Goal: Information Seeking & Learning: Check status

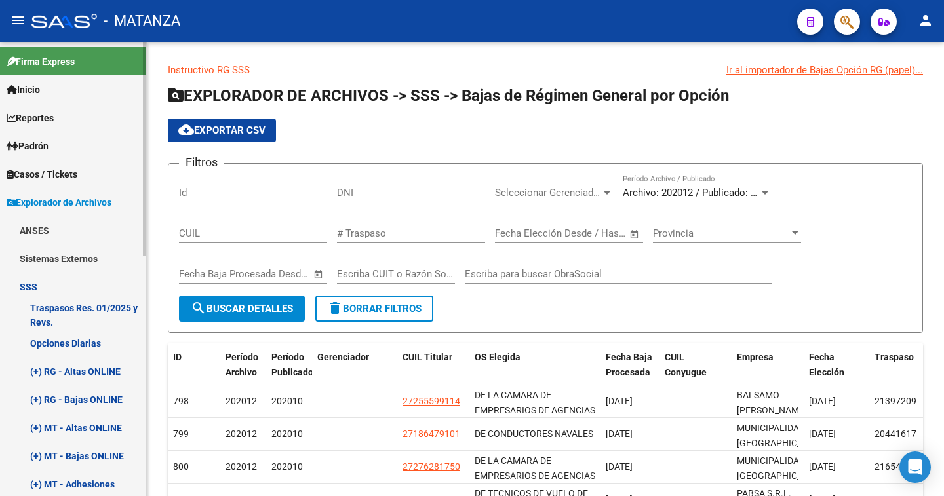
scroll to position [407, 0]
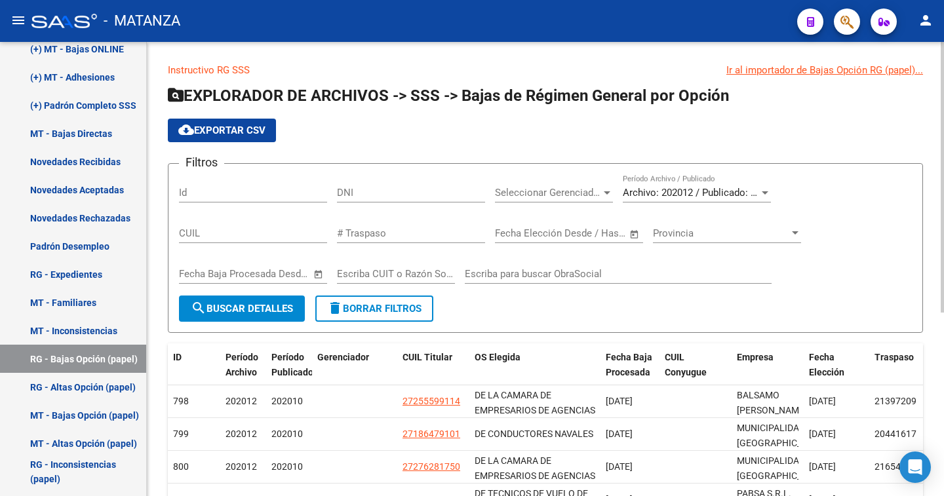
drag, startPoint x: 147, startPoint y: 253, endPoint x: 149, endPoint y: 227, distance: 25.6
click at [149, 227] on div "Instructivo RG SSS Ir al importador de Bajas Opción RG (papel)... EXPLORADOR DE…" at bounding box center [545, 417] width 797 height 751
drag, startPoint x: 149, startPoint y: 239, endPoint x: 149, endPoint y: 227, distance: 11.8
click at [149, 227] on div "Instructivo RG SSS Ir al importador de Bajas Opción RG (papel)... EXPLORADOR DE…" at bounding box center [545, 417] width 797 height 751
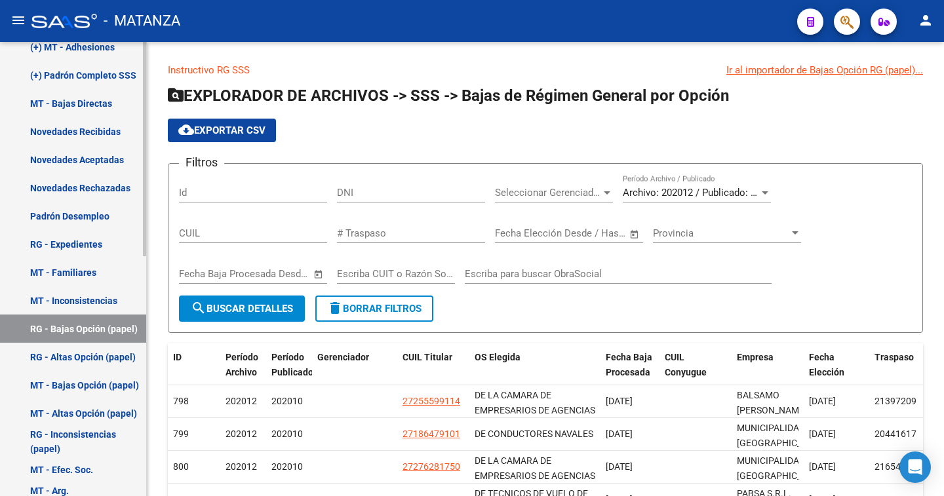
scroll to position [509, 0]
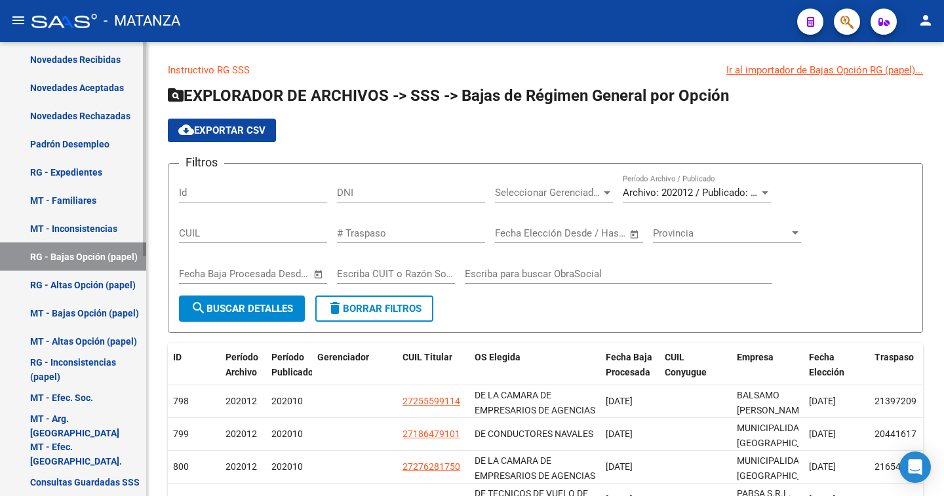
click at [161, 380] on mat-sidenav-container "Firma Express Inicio Calendario SSS Instructivos Contacto OS Reportes Padrón Tr…" at bounding box center [472, 269] width 944 height 454
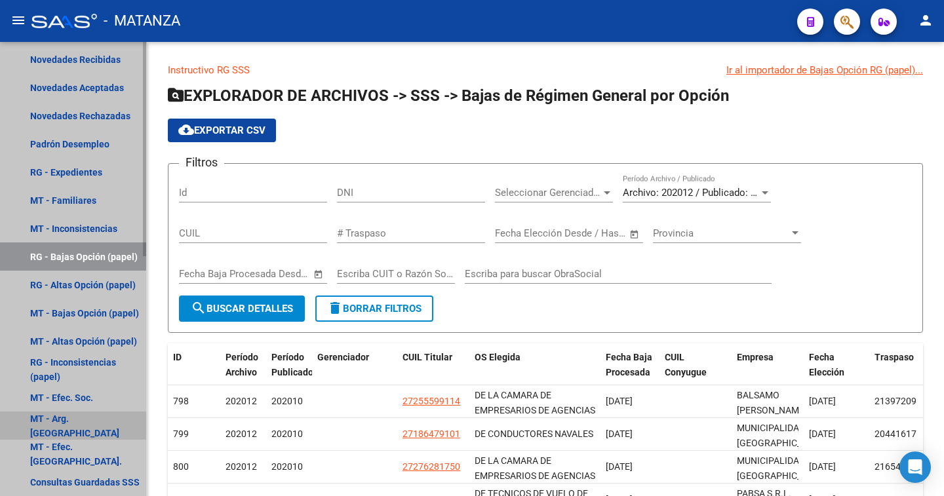
click at [60, 427] on link "MT - Arg. [GEOGRAPHIC_DATA]" at bounding box center [73, 426] width 146 height 28
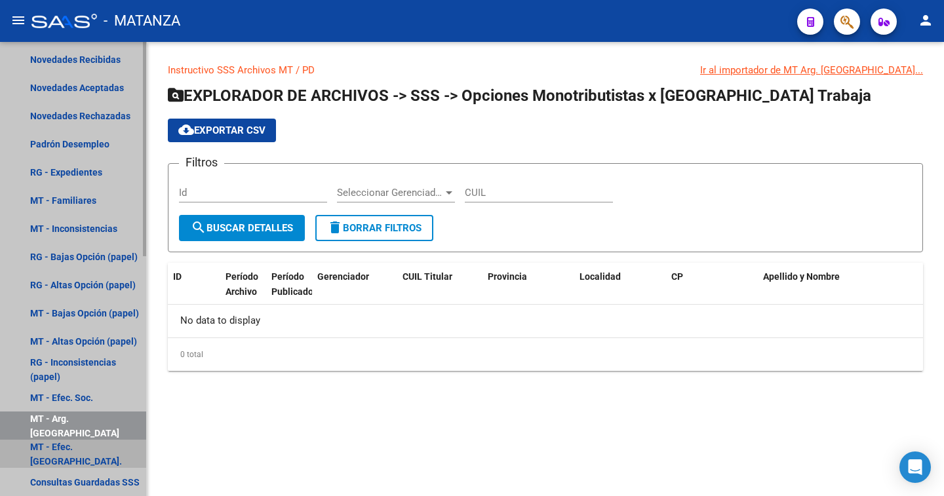
click at [73, 452] on link "MT - Efec. [GEOGRAPHIC_DATA]." at bounding box center [73, 454] width 146 height 28
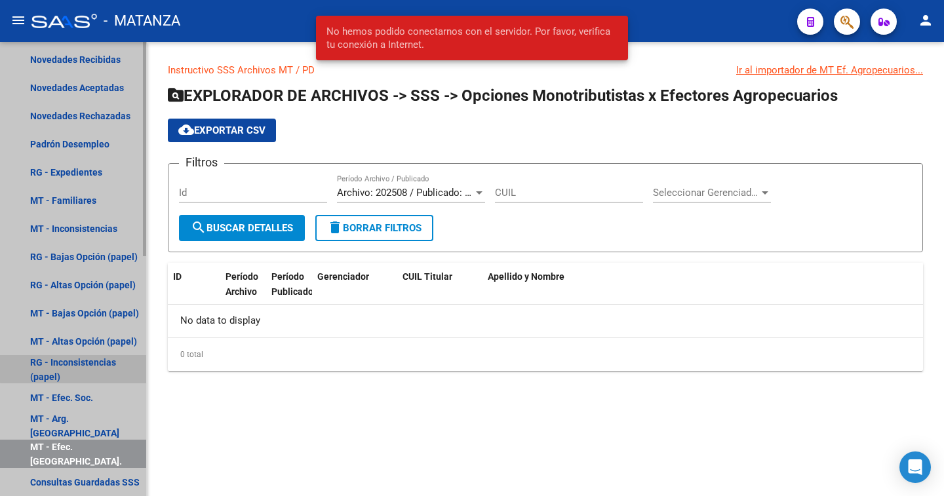
click at [85, 364] on link "RG - Inconsistencias (papel)" at bounding box center [73, 369] width 146 height 28
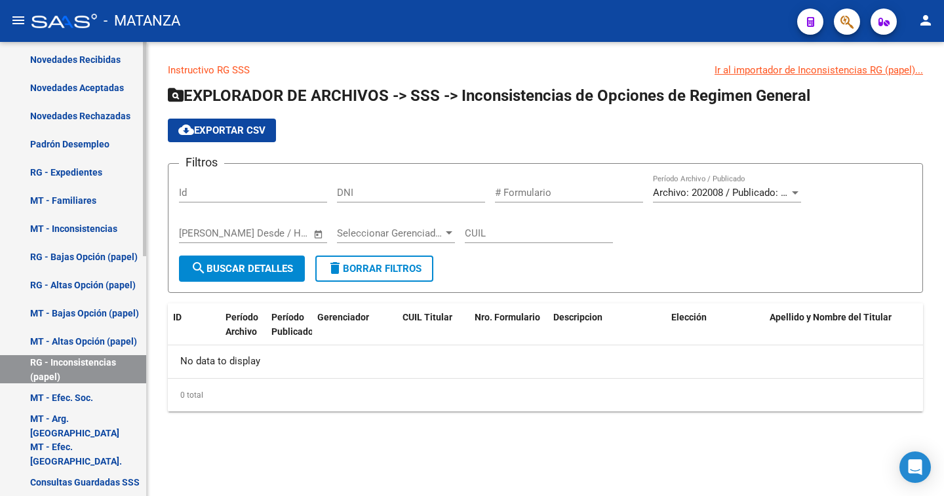
click at [94, 342] on link "MT - Altas Opción (papel)" at bounding box center [73, 341] width 146 height 28
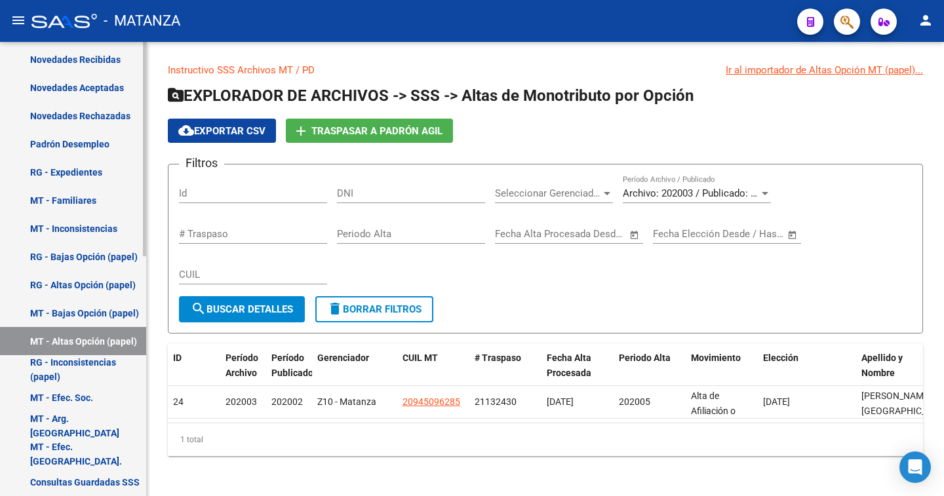
click at [87, 310] on link "MT - Bajas Opción (papel)" at bounding box center [73, 313] width 146 height 28
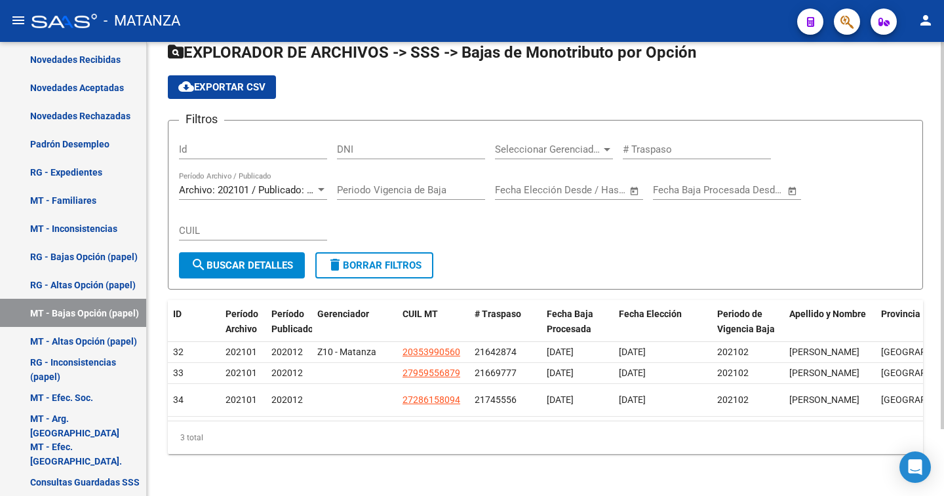
scroll to position [68, 0]
click at [943, 184] on div at bounding box center [942, 235] width 3 height 387
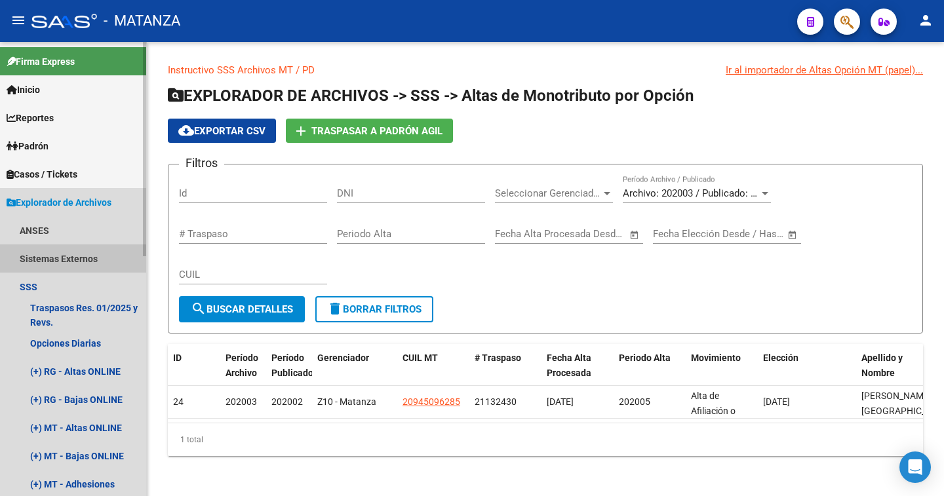
click at [71, 262] on link "Sistemas Externos" at bounding box center [73, 258] width 146 height 28
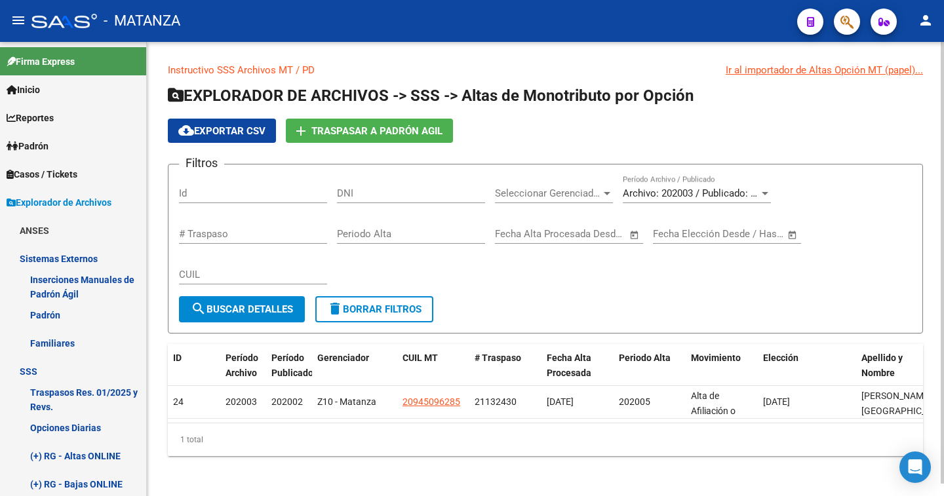
click at [147, 217] on div "Instructivo SSS Archivos MT / PD Ir al importador de Altas Opción MT (papel)...…" at bounding box center [545, 270] width 797 height 456
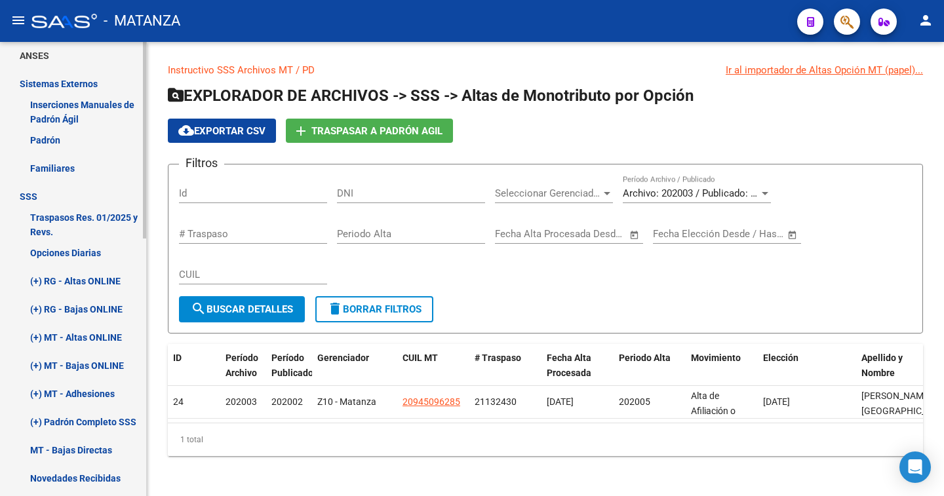
scroll to position [214, 0]
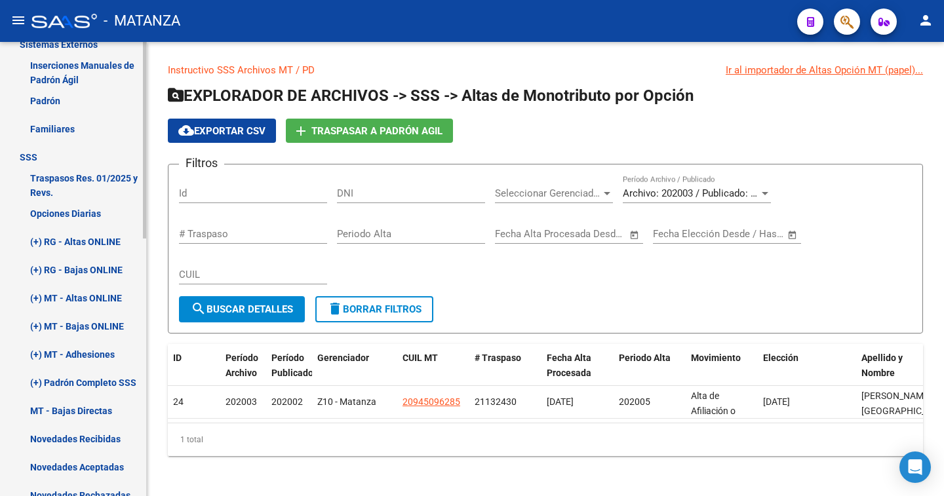
click at [155, 311] on mat-sidenav-container "Firma Express Inicio Calendario SSS Instructivos Contacto OS Reportes Padrón Tr…" at bounding box center [472, 269] width 944 height 454
click at [69, 208] on link "Opciones Diarias" at bounding box center [73, 213] width 146 height 28
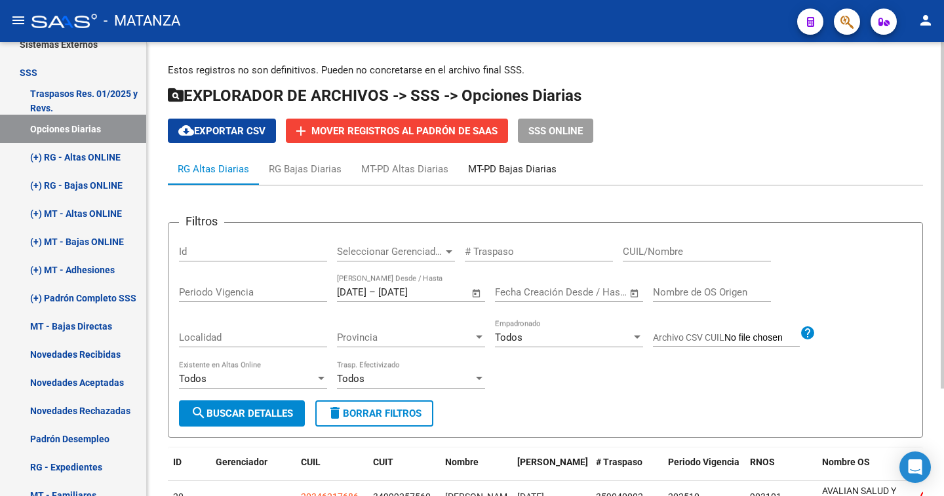
click at [507, 166] on div "MT-PD Bajas Diarias" at bounding box center [512, 169] width 88 height 14
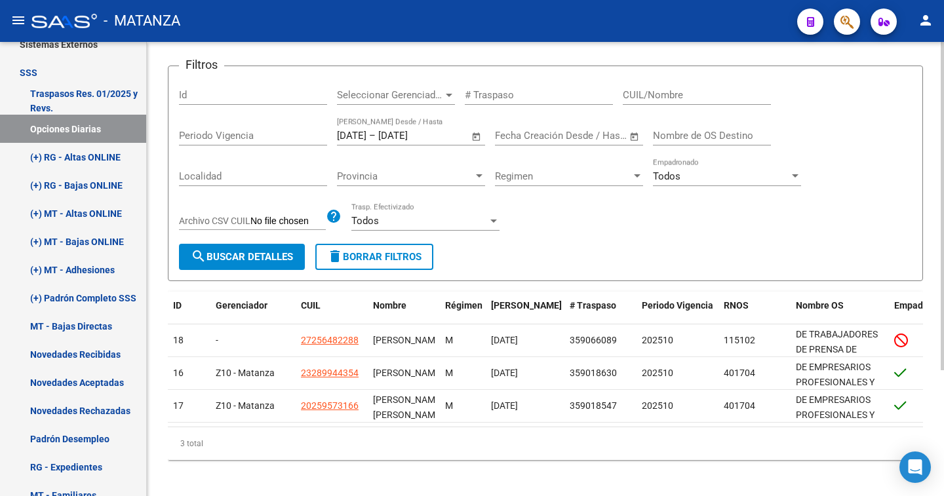
scroll to position [174, 0]
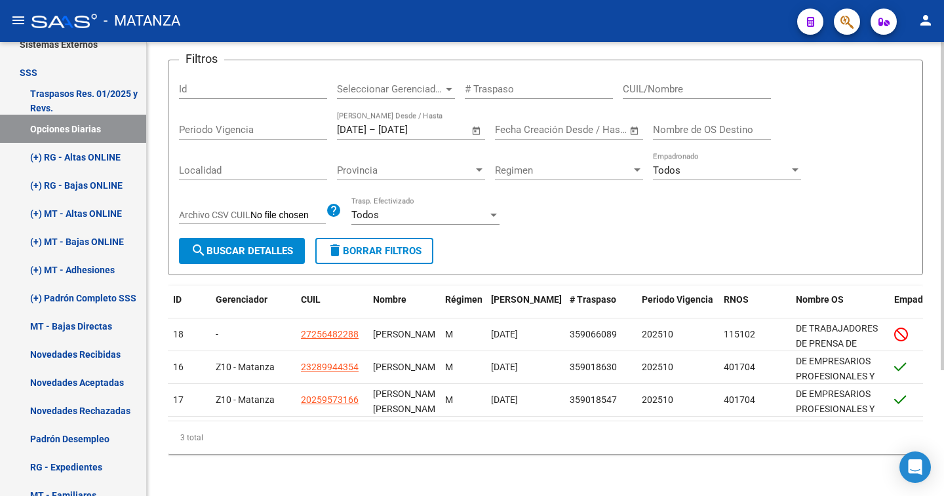
click at [943, 279] on div at bounding box center [942, 206] width 3 height 328
click at [109, 189] on link "(+) RG - Bajas ONLINE" at bounding box center [73, 185] width 146 height 28
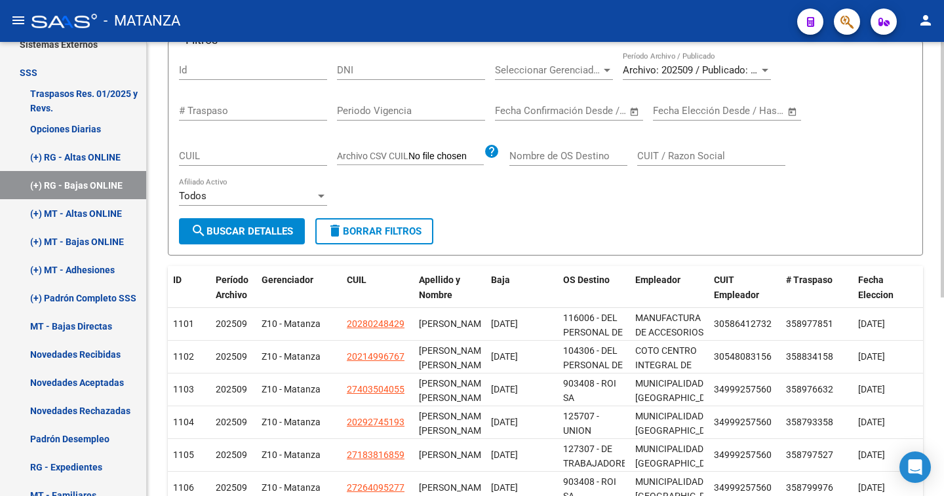
scroll to position [132, 0]
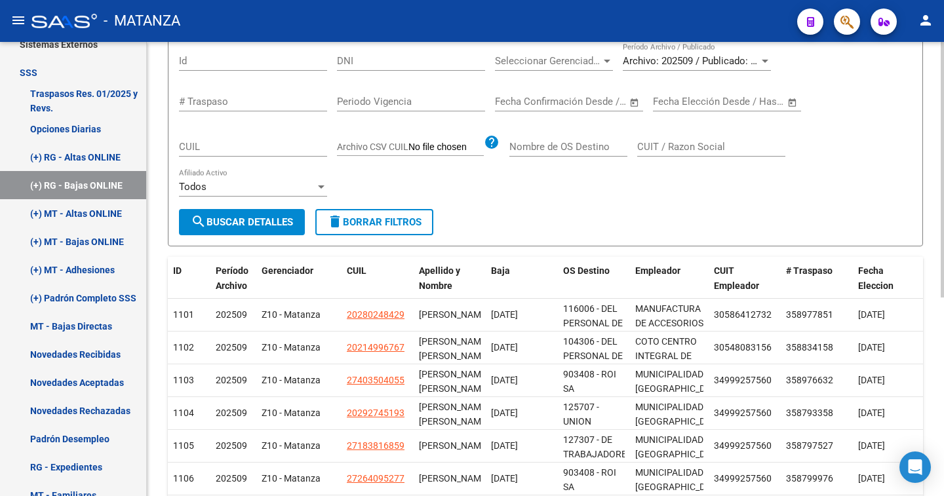
click at [943, 137] on div at bounding box center [942, 170] width 3 height 256
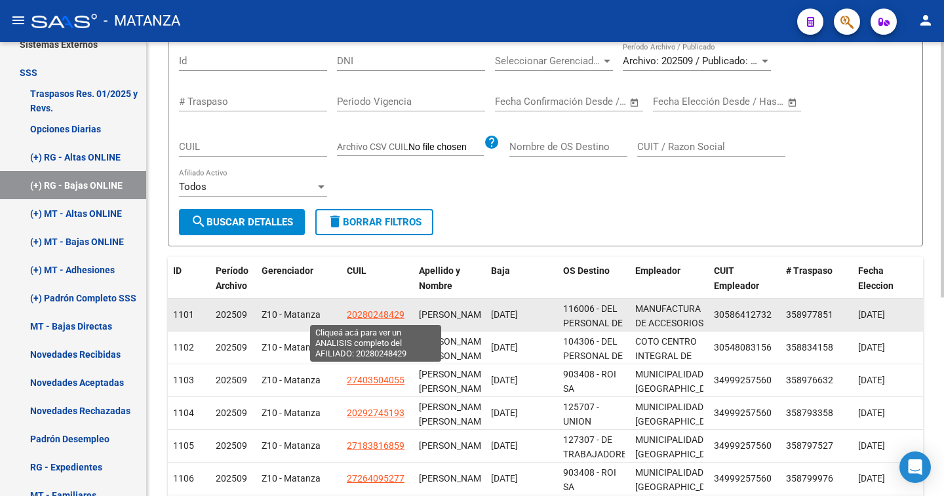
click at [369, 311] on span "20280248429" at bounding box center [376, 314] width 58 height 10
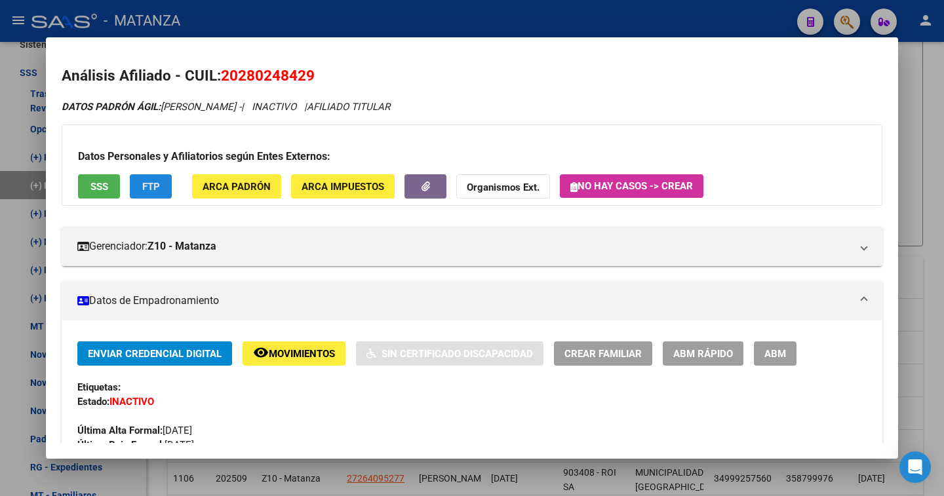
click at [143, 185] on span "FTP" at bounding box center [151, 187] width 18 height 12
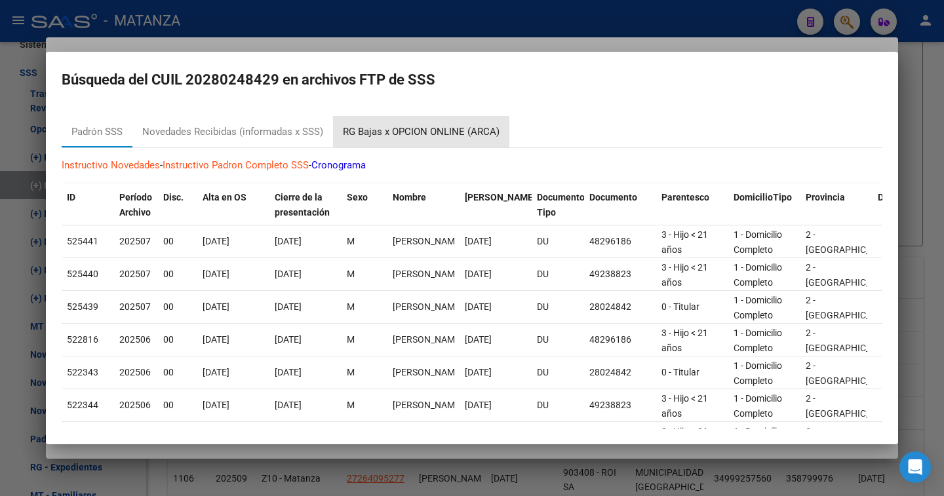
click at [445, 129] on div "RG Bajas x OPCION ONLINE (ARCA)" at bounding box center [421, 132] width 157 height 15
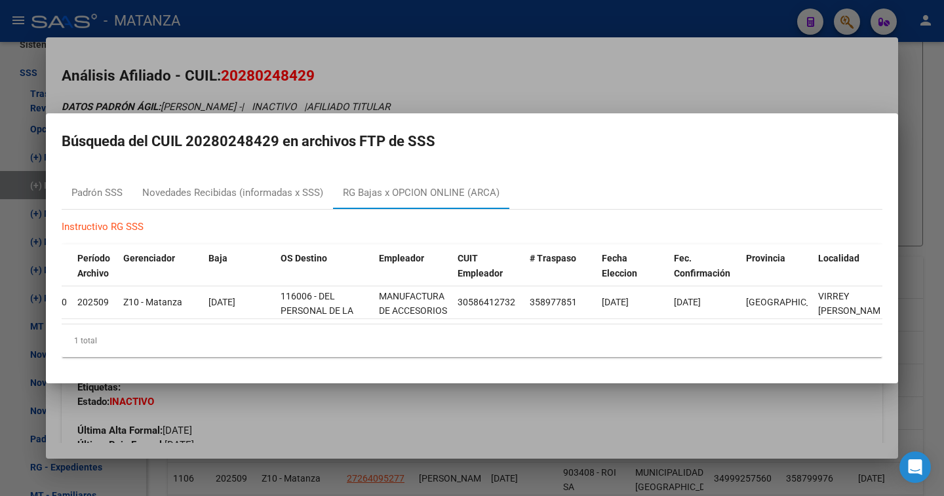
scroll to position [0, 18]
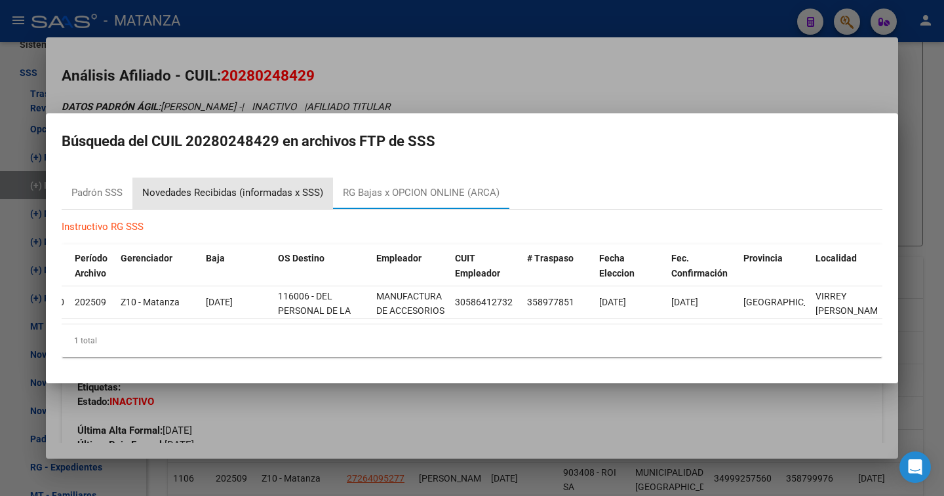
click at [151, 187] on div "Novedades Recibidas (informadas x SSS)" at bounding box center [232, 192] width 181 height 15
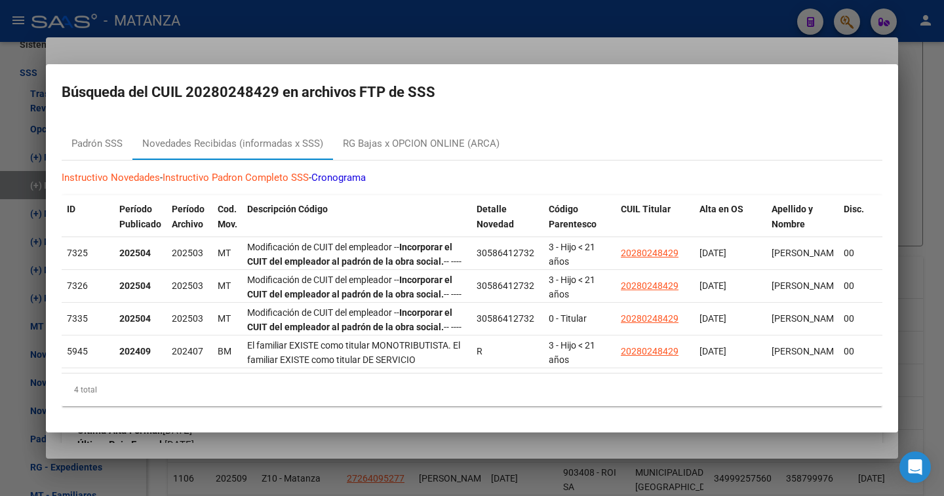
click at [445, 47] on div at bounding box center [472, 248] width 944 height 496
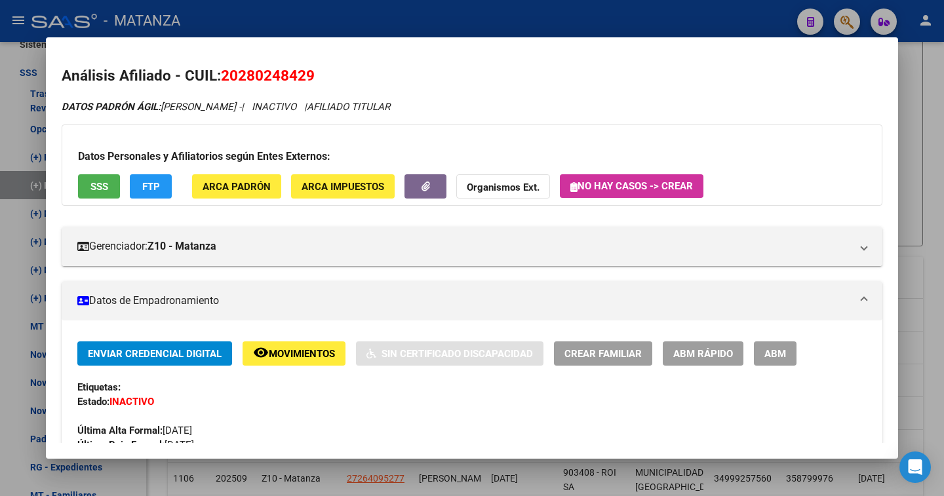
click at [455, 22] on div at bounding box center [472, 248] width 944 height 496
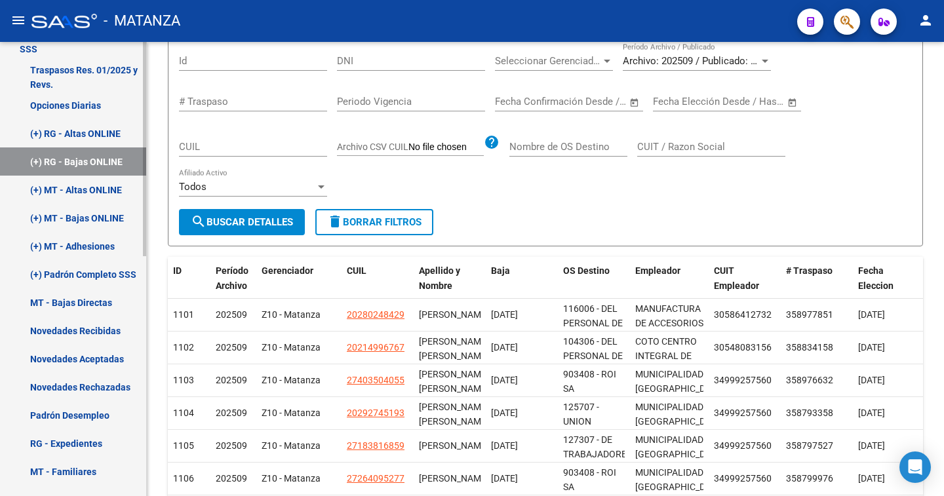
click at [154, 347] on mat-sidenav-container "Firma Express Inicio Calendario SSS Instructivos Contacto OS Reportes Padrón Tr…" at bounding box center [472, 269] width 944 height 454
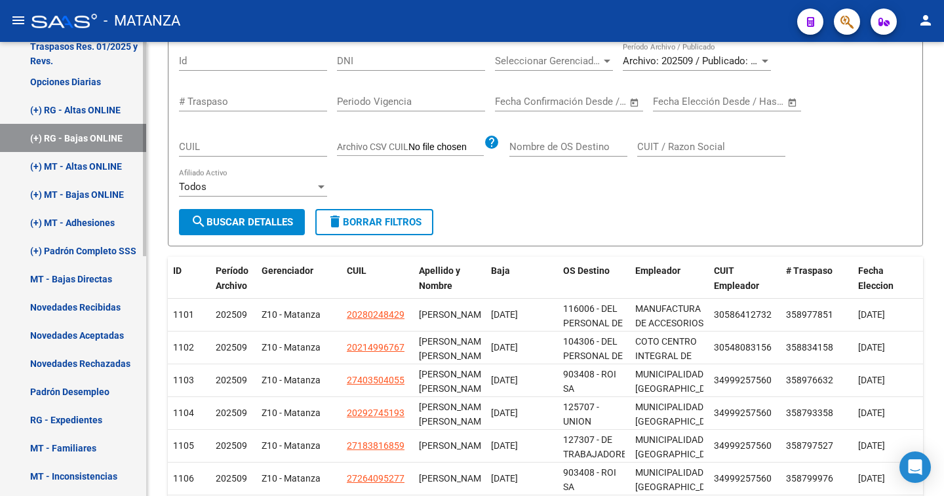
click at [91, 393] on link "Padrón Desempleo" at bounding box center [73, 392] width 146 height 28
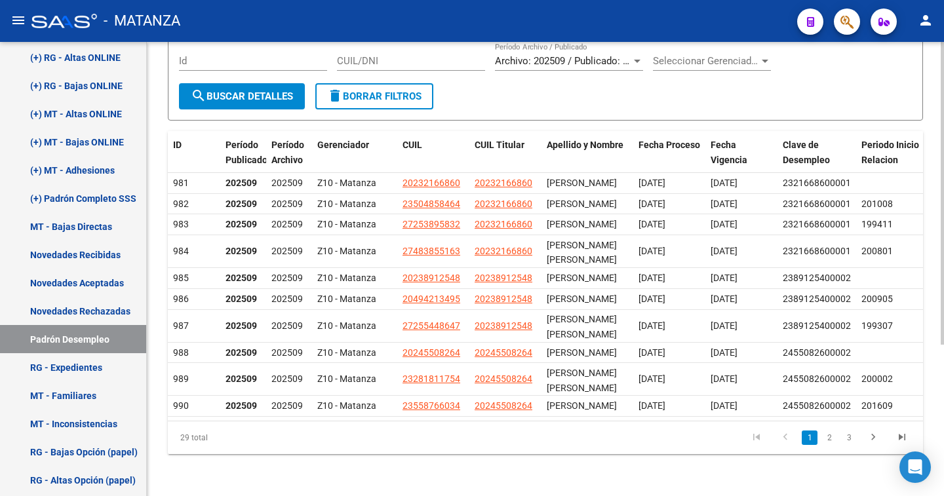
scroll to position [227, 0]
click at [939, 471] on div "Instructivo SSS Desempleo Ir al importador [PERSON_NAME] Desempleo SSS... EXPLO…" at bounding box center [547, 203] width 800 height 586
click at [828, 442] on link "2" at bounding box center [829, 438] width 16 height 14
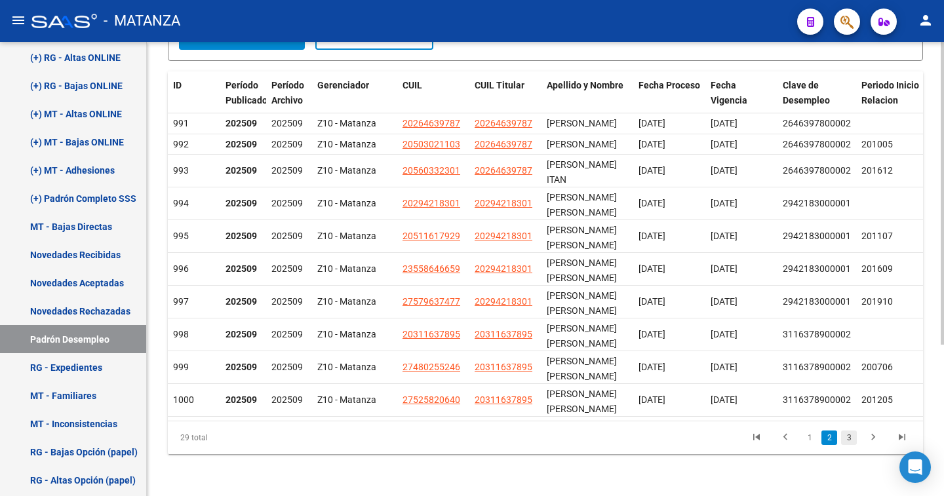
click at [853, 443] on link "3" at bounding box center [849, 438] width 16 height 14
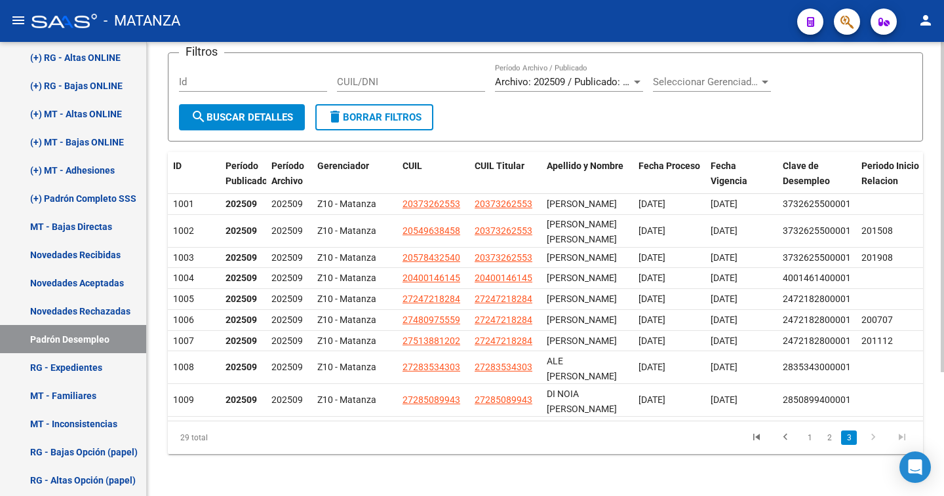
scroll to position [170, 0]
click at [82, 366] on link "RG - Expedientes" at bounding box center [73, 367] width 146 height 28
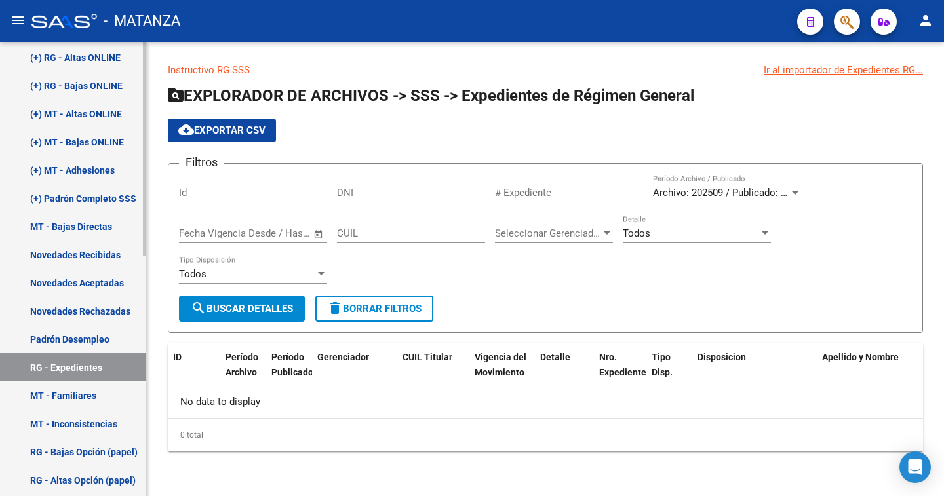
click at [77, 395] on link "MT - Familiares" at bounding box center [73, 395] width 146 height 28
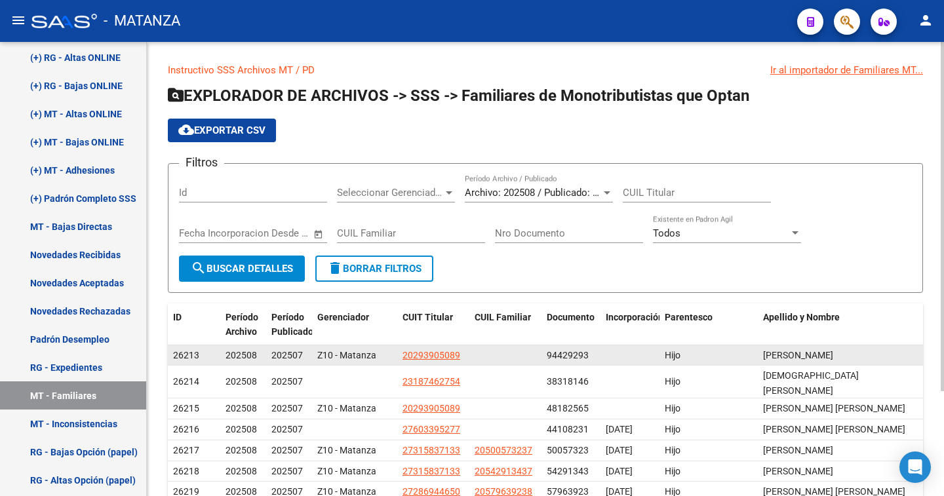
click at [437, 361] on app-link-go-to "20293905089" at bounding box center [431, 355] width 58 height 15
click at [438, 357] on span "20293905089" at bounding box center [431, 355] width 58 height 10
type textarea "20293905089"
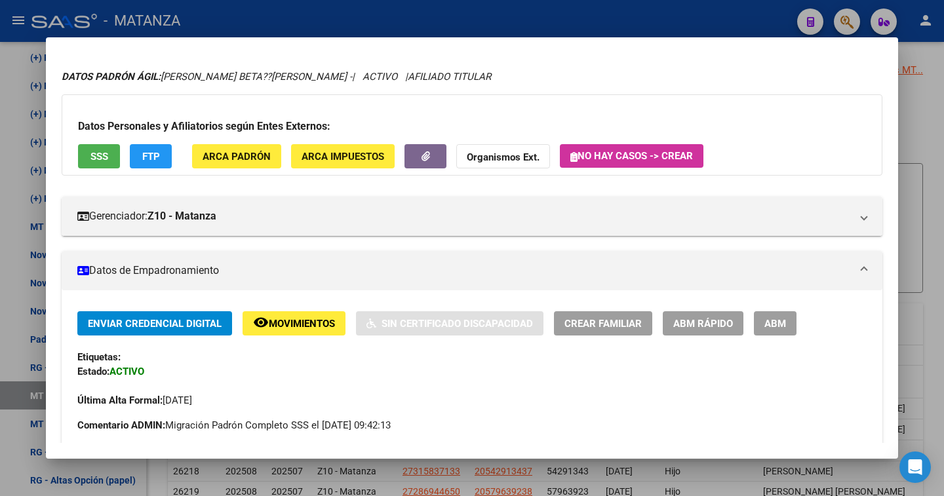
scroll to position [34, 0]
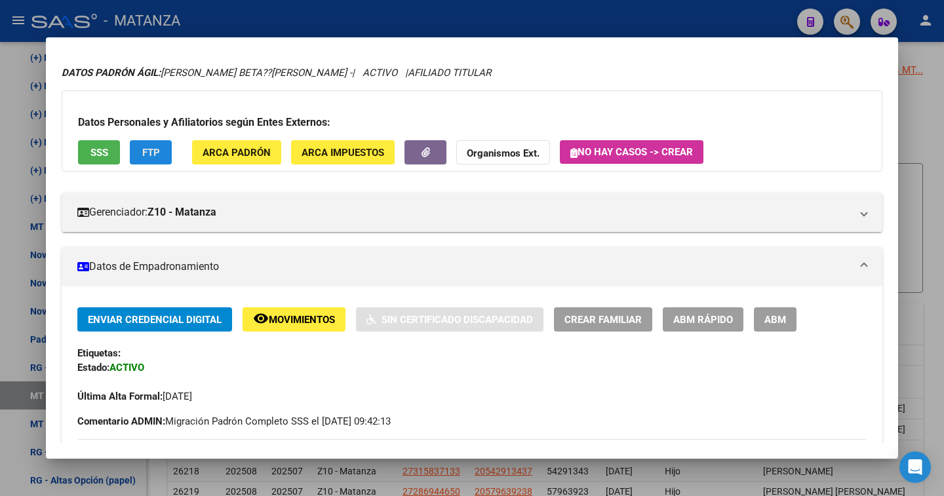
click at [161, 148] on button "FTP" at bounding box center [151, 152] width 42 height 24
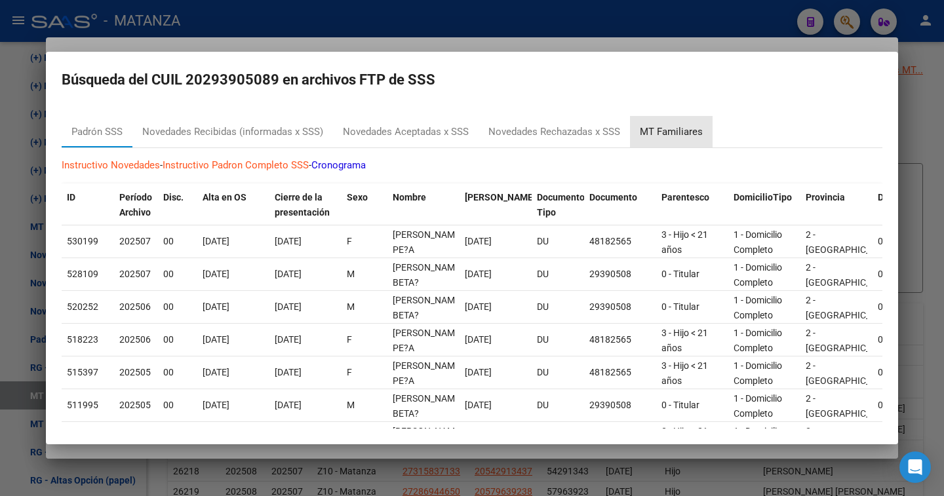
click at [680, 136] on div "MT Familiares" at bounding box center [671, 132] width 63 height 15
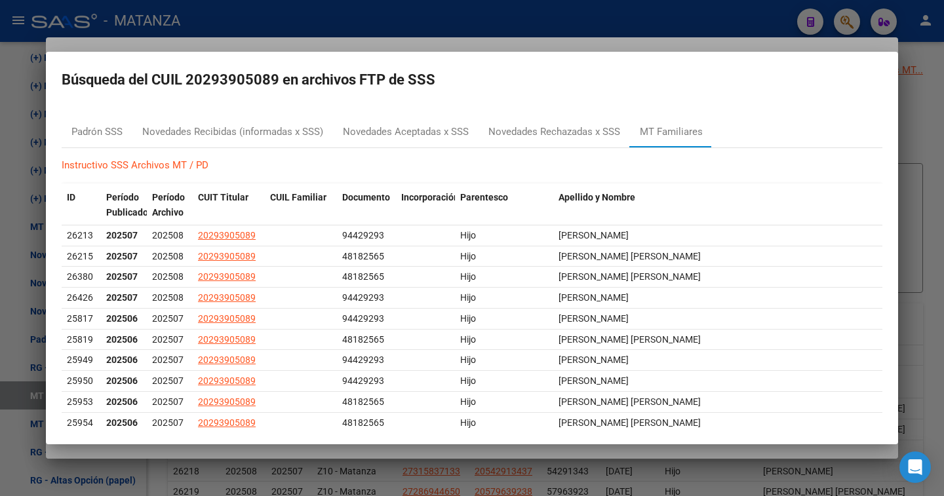
click at [528, 24] on div at bounding box center [472, 248] width 944 height 496
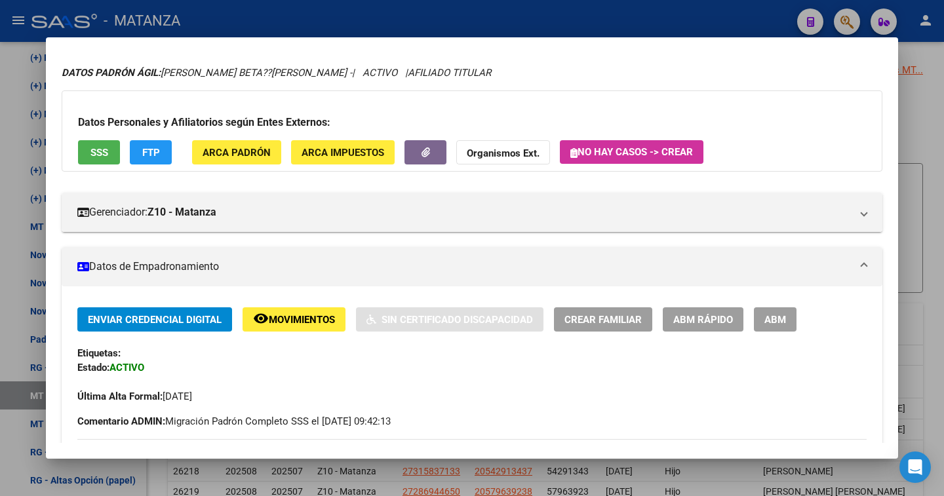
click at [528, 24] on div at bounding box center [472, 248] width 944 height 496
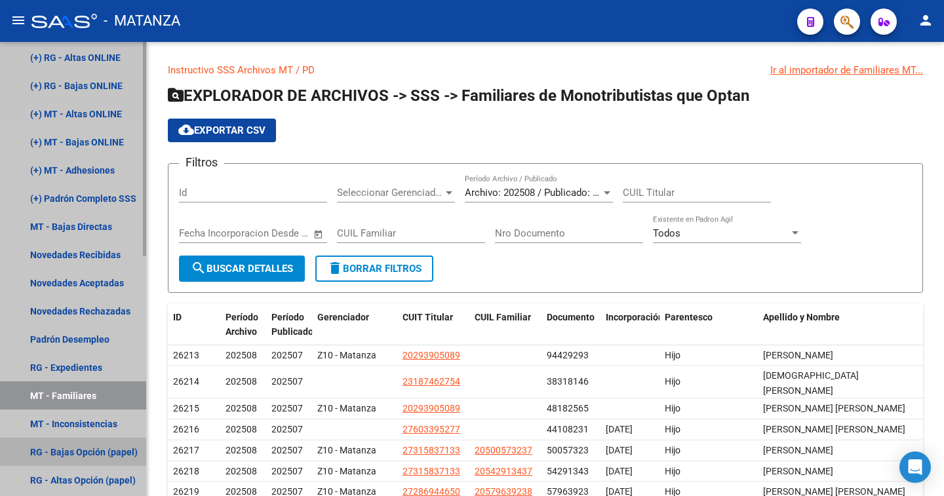
click at [72, 448] on link "RG - Bajas Opción (papel)" at bounding box center [73, 452] width 146 height 28
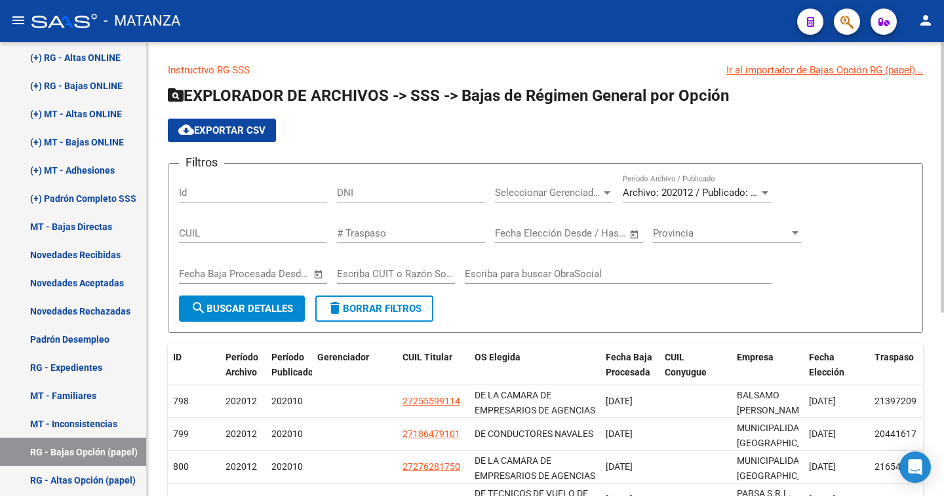
click at [225, 69] on link "Instructivo RG SSS" at bounding box center [209, 70] width 82 height 12
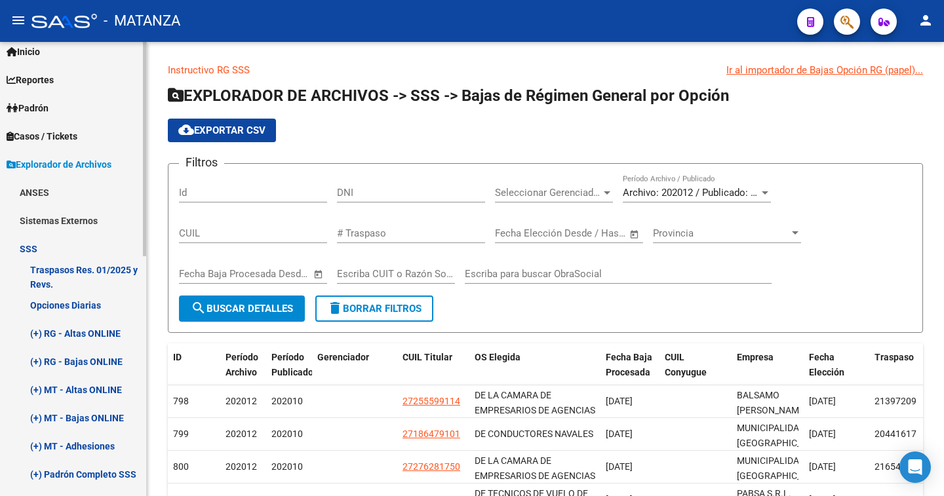
scroll to position [29, 0]
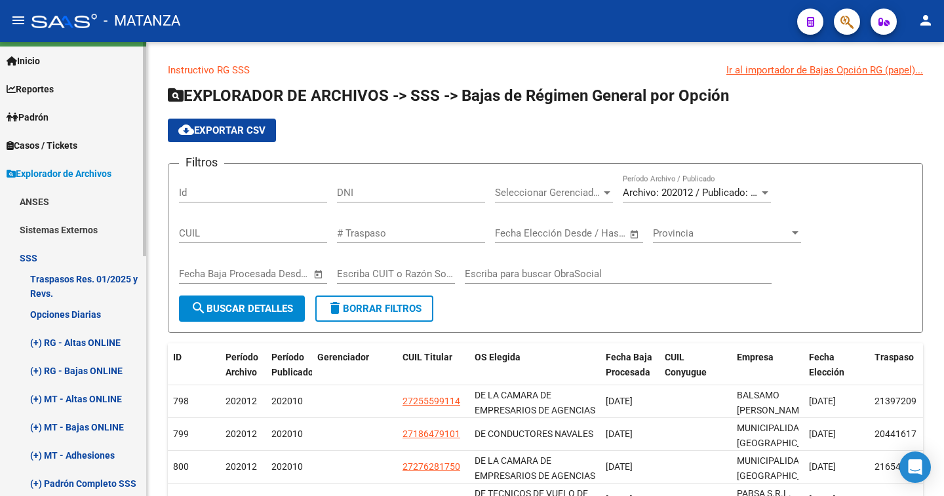
click at [148, 203] on mat-sidenav-container "Firma Express Inicio Calendario SSS Instructivos Contacto OS Reportes Padrón Tr…" at bounding box center [472, 269] width 944 height 454
click at [40, 60] on span "Inicio" at bounding box center [23, 61] width 33 height 14
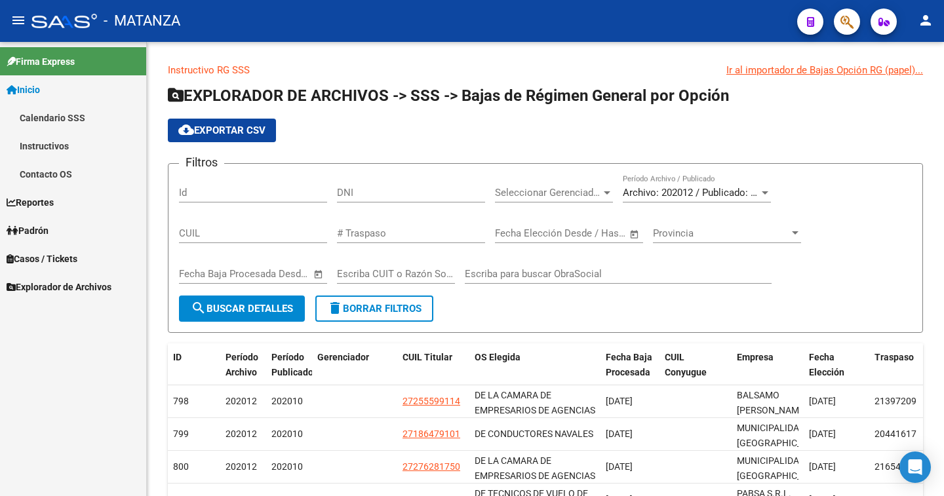
scroll to position [0, 0]
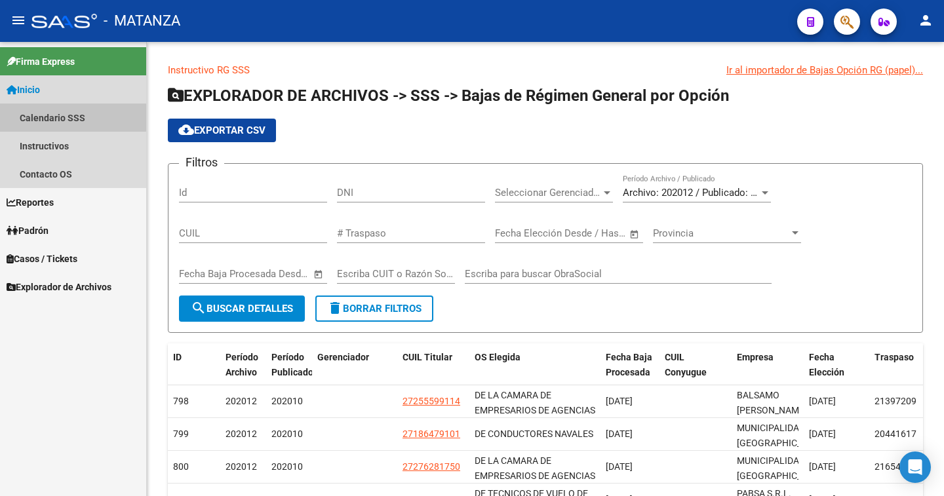
click at [71, 114] on link "Calendario SSS" at bounding box center [73, 118] width 146 height 28
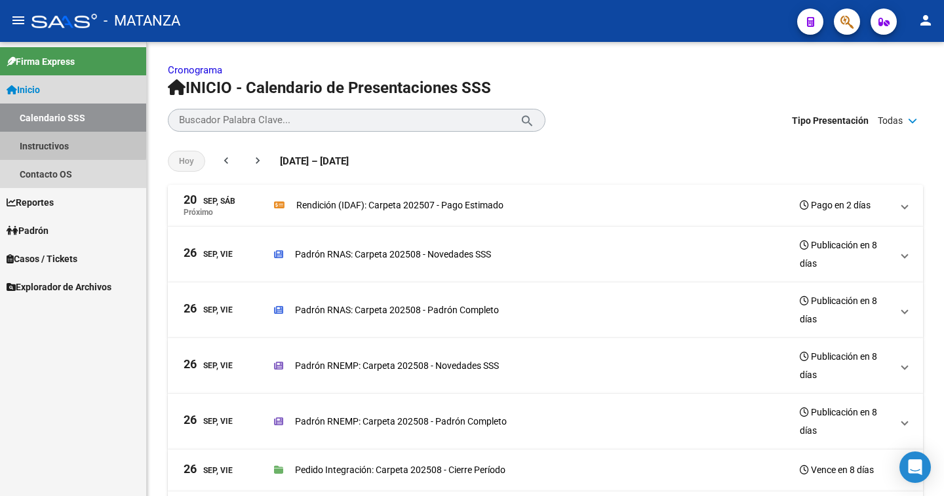
click at [27, 142] on link "Instructivos" at bounding box center [73, 146] width 146 height 28
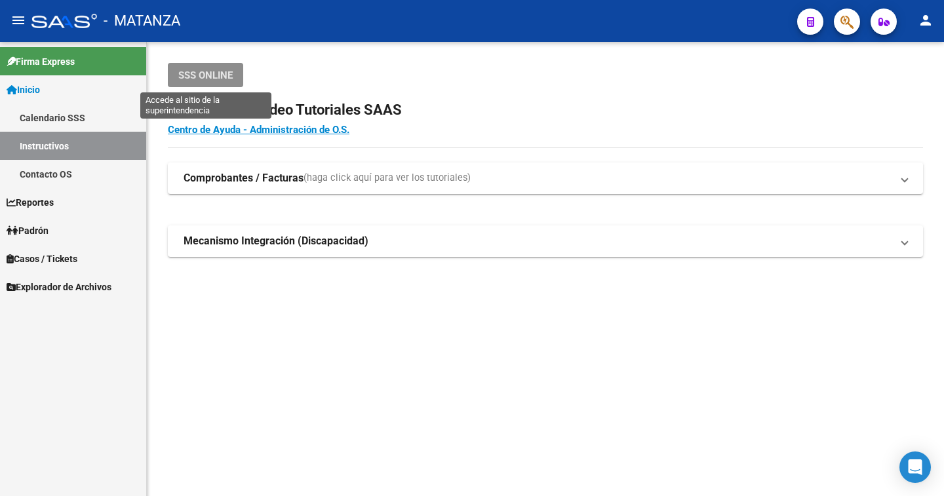
click at [210, 71] on span "SSS ONLINE" at bounding box center [205, 75] width 54 height 12
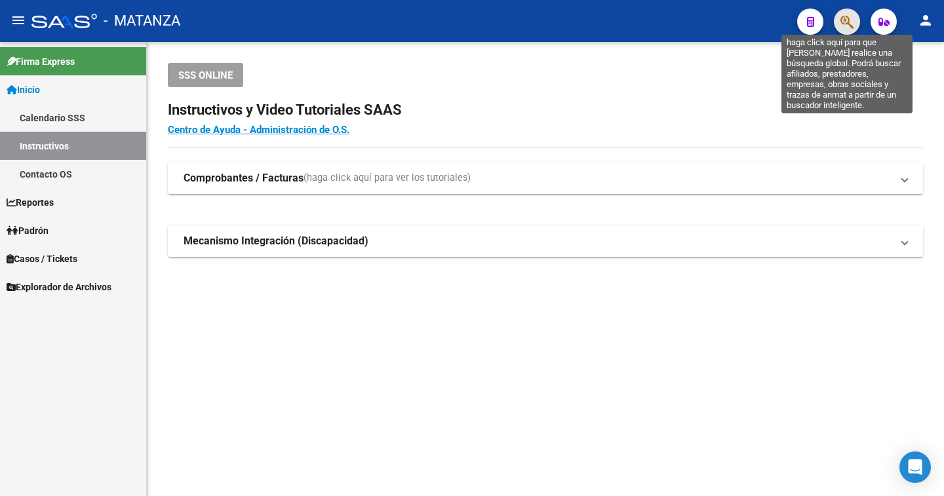
click at [851, 23] on icon "button" at bounding box center [846, 21] width 13 height 15
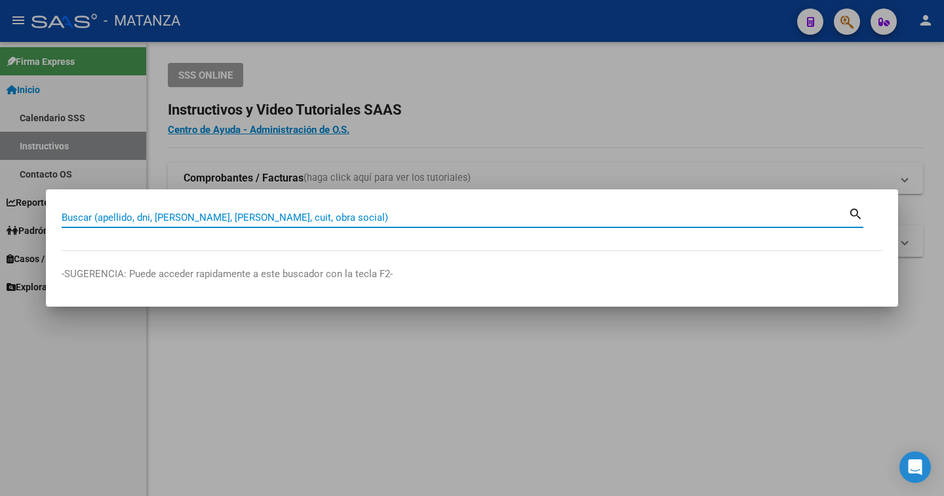
drag, startPoint x: 431, startPoint y: 210, endPoint x: 365, endPoint y: 220, distance: 66.3
click at [365, 220] on input "Buscar (apellido, dni, [PERSON_NAME], [PERSON_NAME], cuit, obra social)" at bounding box center [455, 218] width 787 height 12
paste input "23-28994435-4"
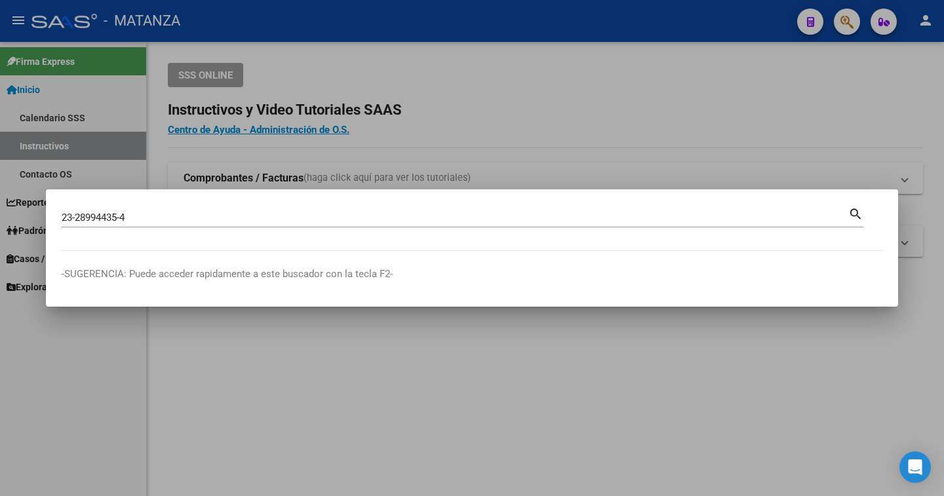
click at [852, 206] on mat-icon "search" at bounding box center [855, 213] width 15 height 16
type input "23289944354"
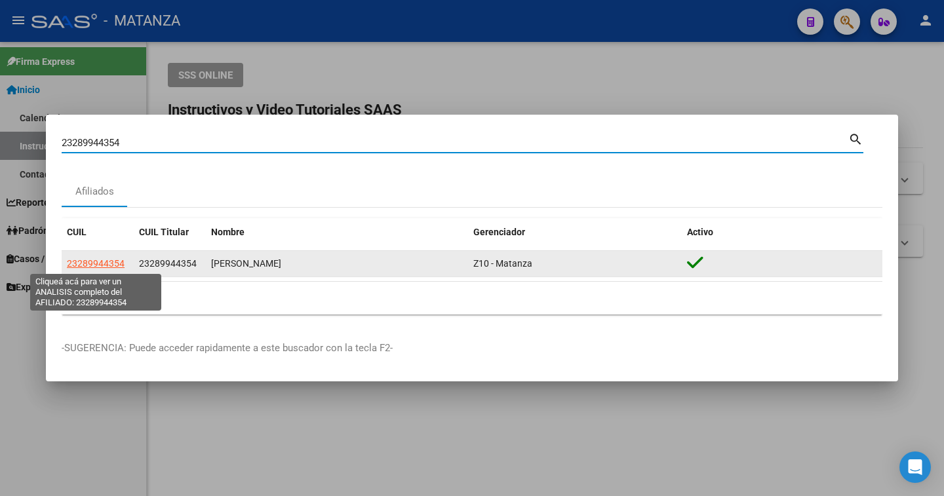
click at [111, 262] on span "23289944354" at bounding box center [96, 263] width 58 height 10
type textarea "23289944354"
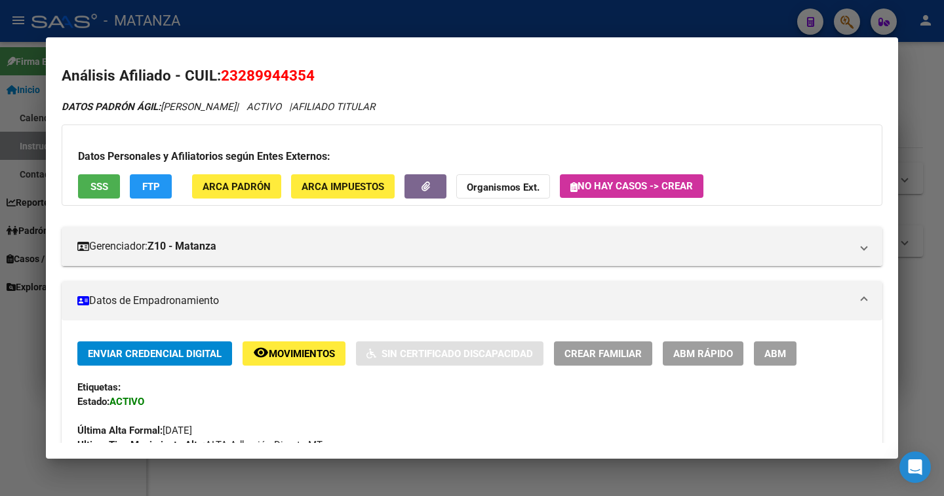
click at [150, 180] on span "FTP" at bounding box center [151, 186] width 18 height 12
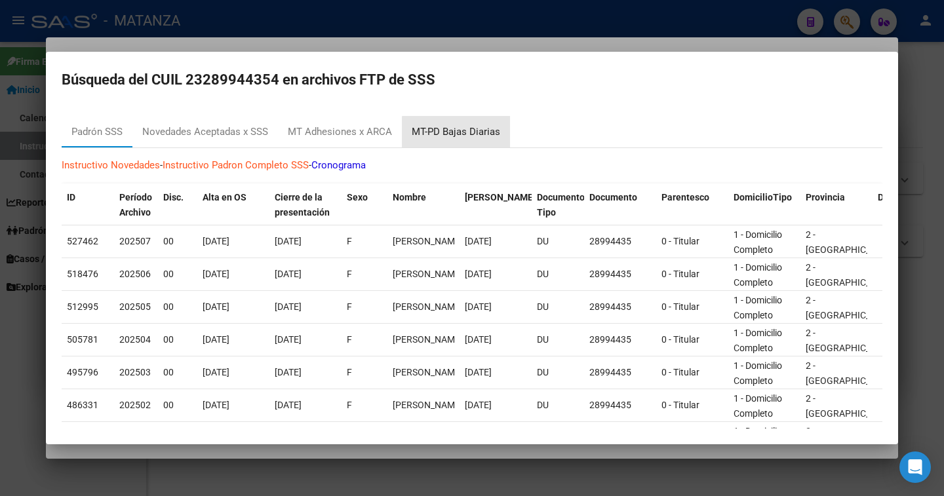
click at [490, 136] on div "MT-PD Bajas Diarias" at bounding box center [456, 132] width 88 height 15
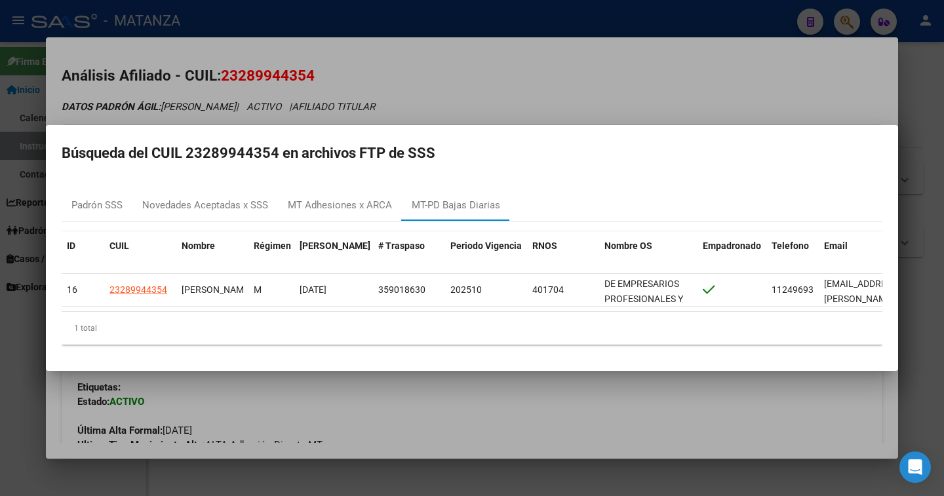
click at [812, 60] on div at bounding box center [472, 248] width 944 height 496
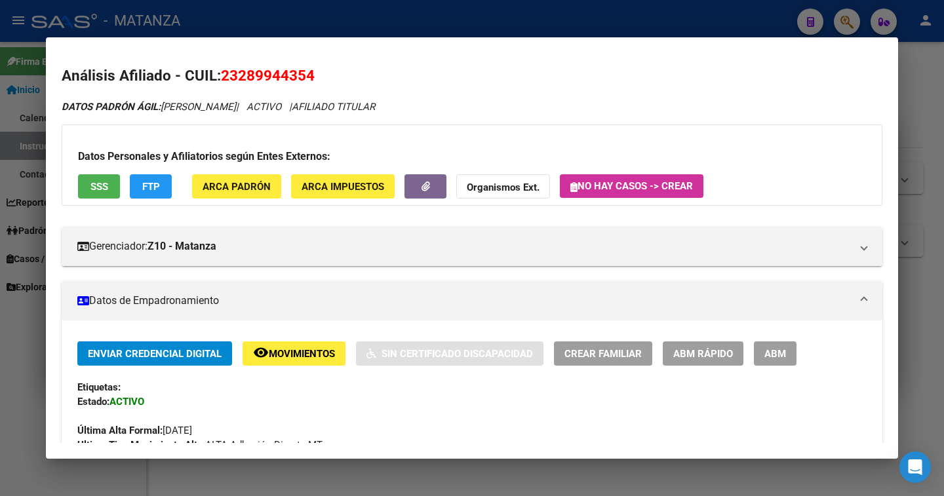
click at [431, 16] on div at bounding box center [472, 248] width 944 height 496
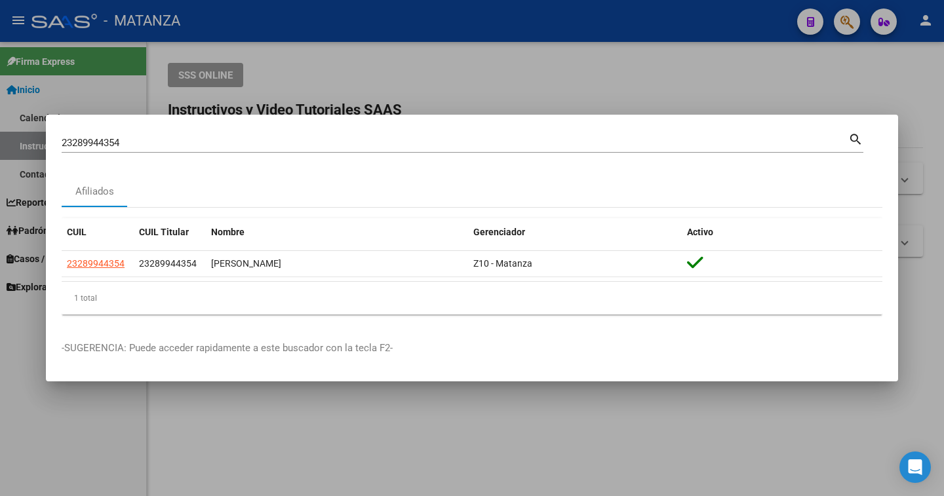
click at [542, 25] on div at bounding box center [472, 248] width 944 height 496
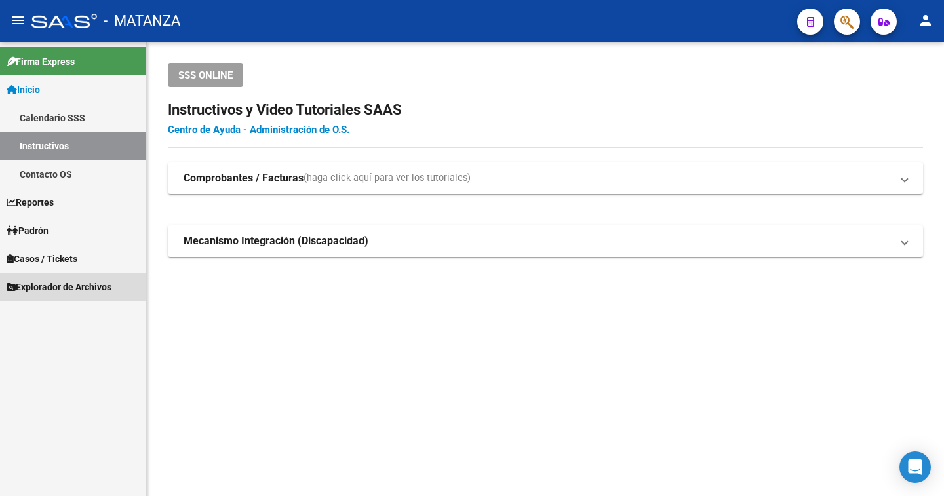
click at [56, 290] on span "Explorador de Archivos" at bounding box center [59, 287] width 105 height 14
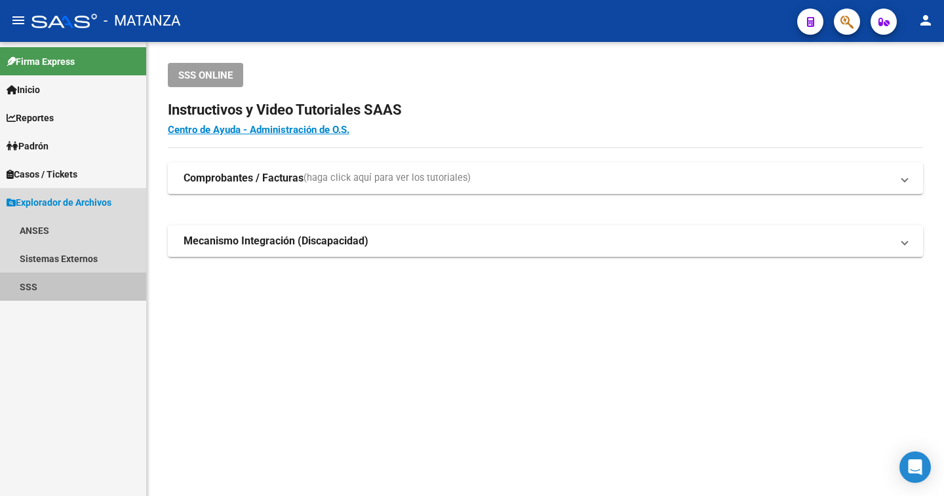
click at [35, 288] on link "SSS" at bounding box center [73, 287] width 146 height 28
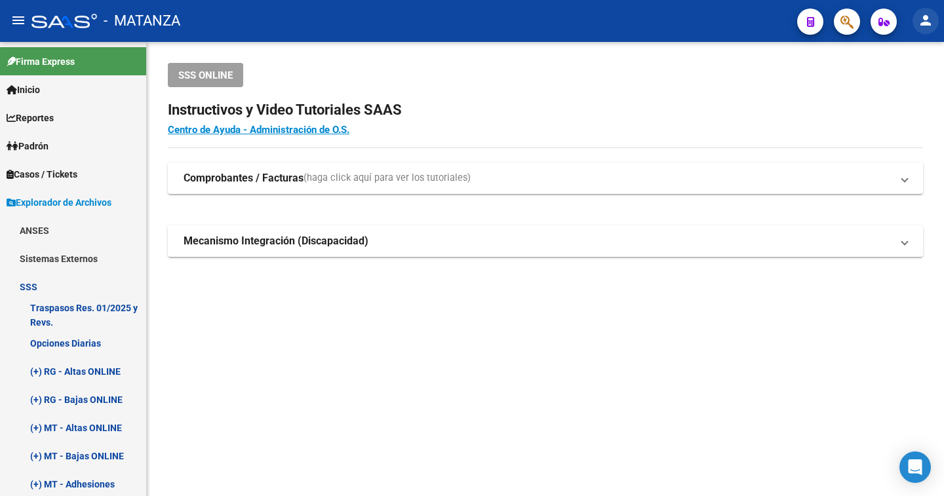
click at [929, 21] on mat-icon "person" at bounding box center [926, 20] width 16 height 16
click at [916, 94] on button "exit_to_app Salir" at bounding box center [899, 86] width 80 height 31
